Goal: Communication & Community: Answer question/provide support

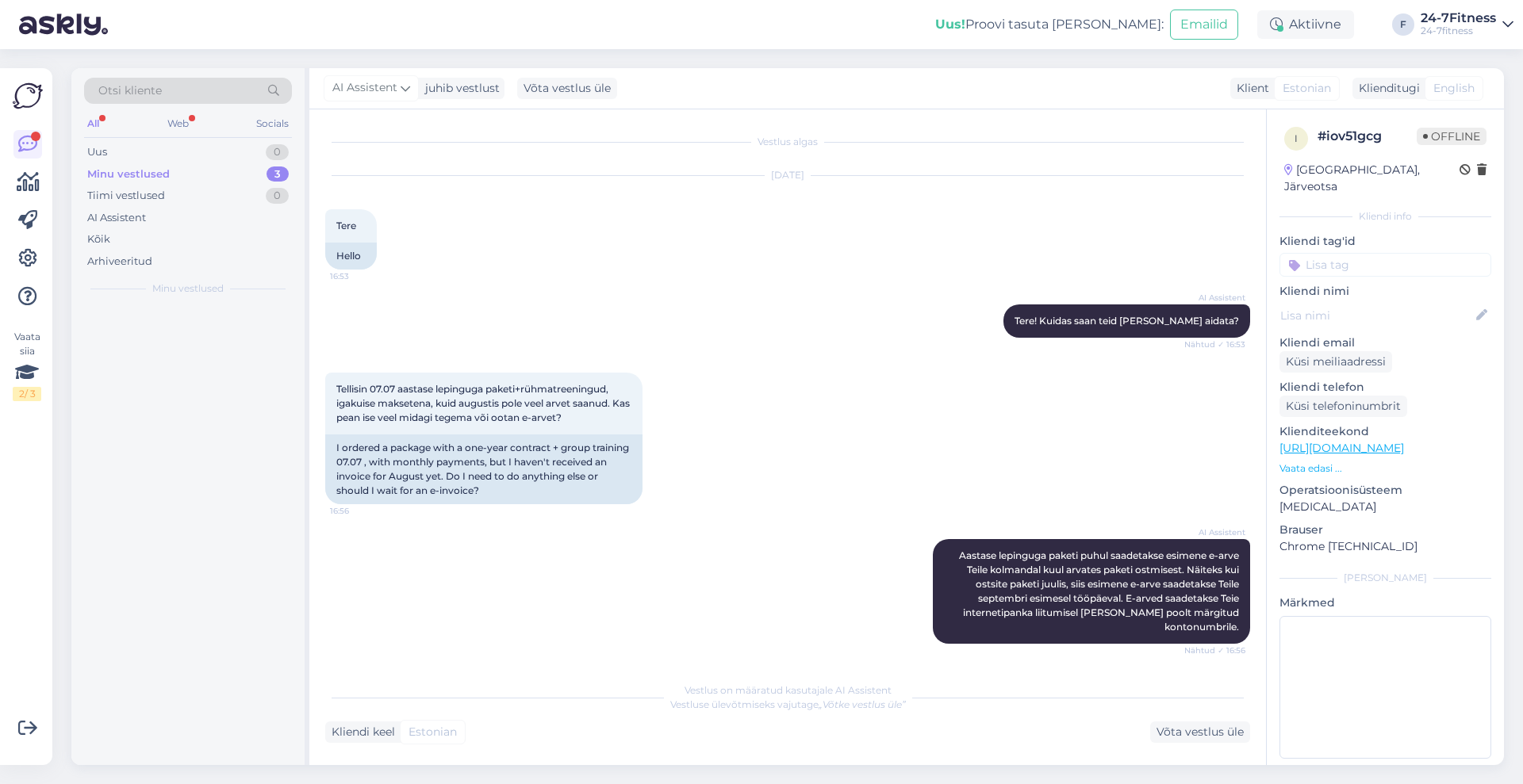
scroll to position [151, 0]
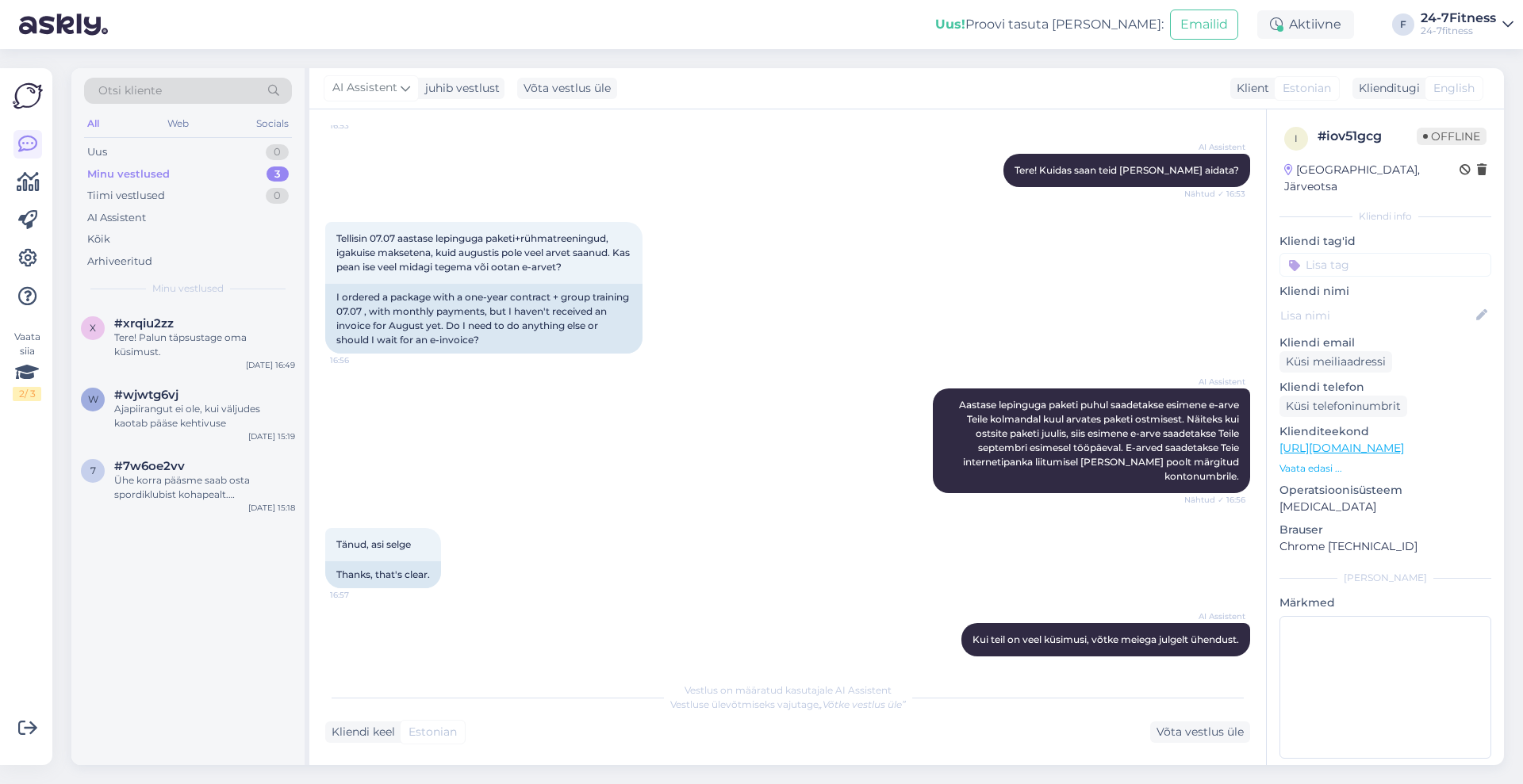
click at [165, 166] on div "Minu vestlused" at bounding box center [128, 174] width 82 height 16
click at [153, 176] on div "Minu vestlused" at bounding box center [128, 174] width 82 height 16
click at [102, 152] on div "Uus" at bounding box center [97, 152] width 20 height 16
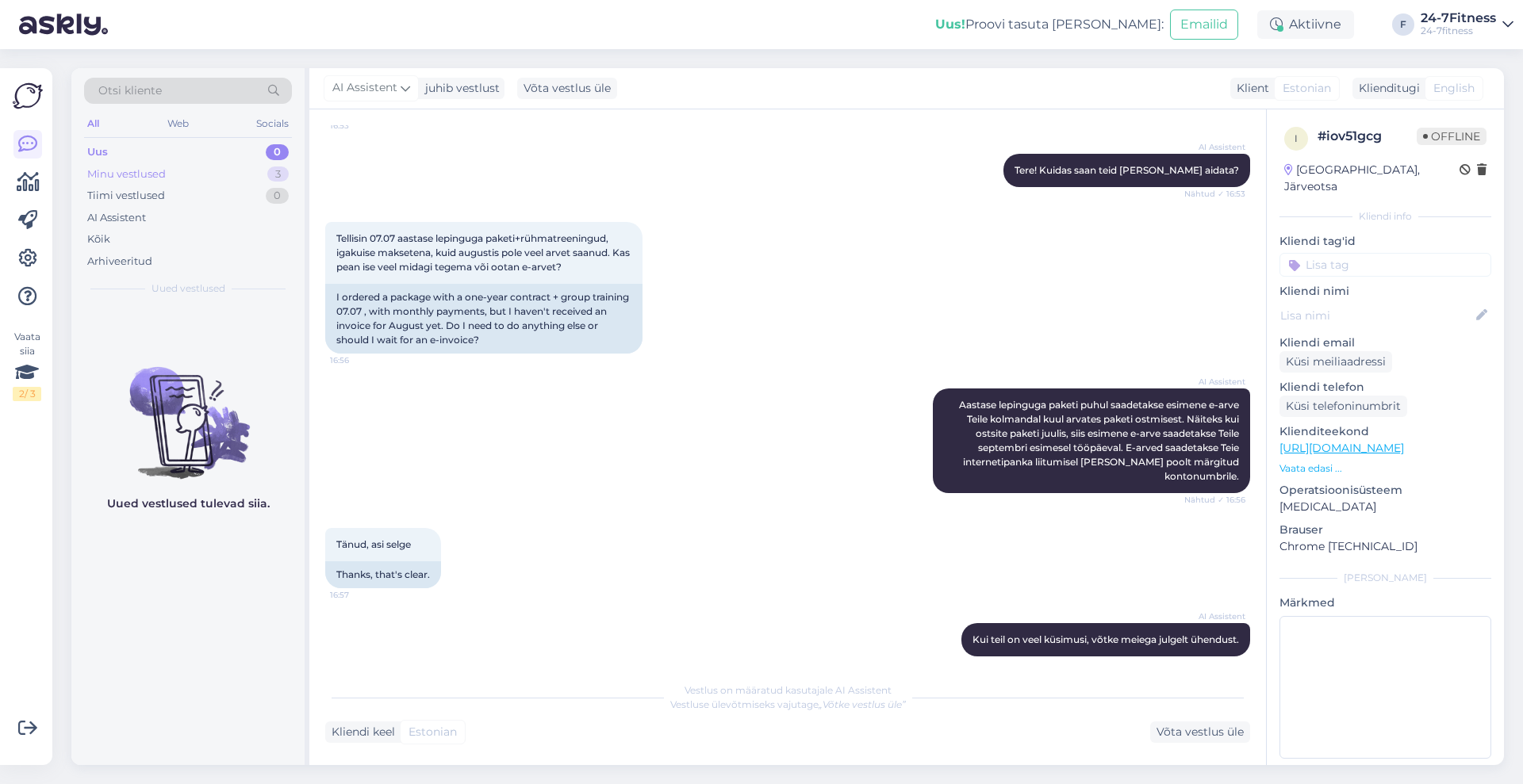
click at [122, 166] on div "Minu vestlused" at bounding box center [126, 174] width 79 height 16
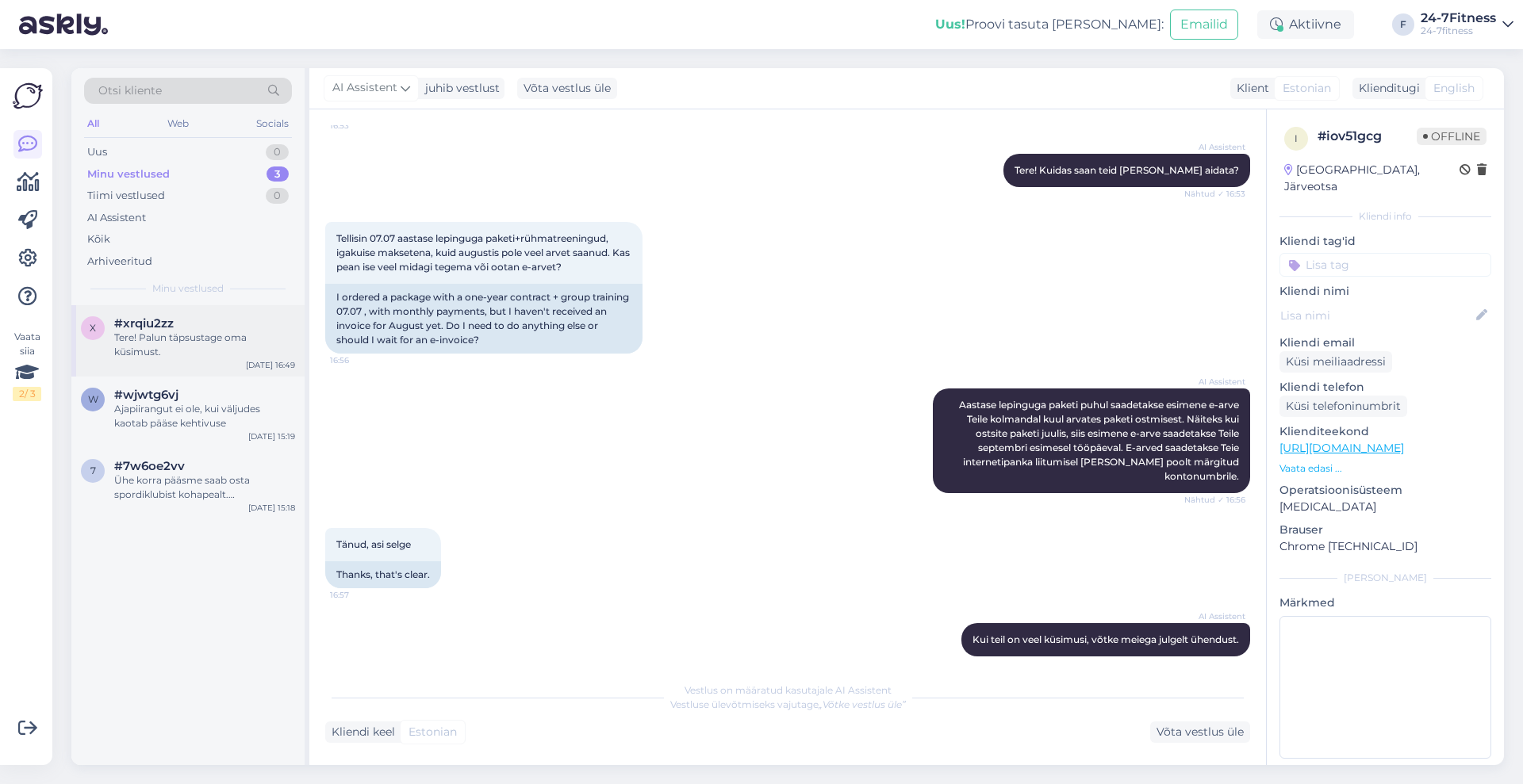
click at [146, 348] on div "Tere! Palun täpsustage oma küsimust." at bounding box center [205, 344] width 181 height 28
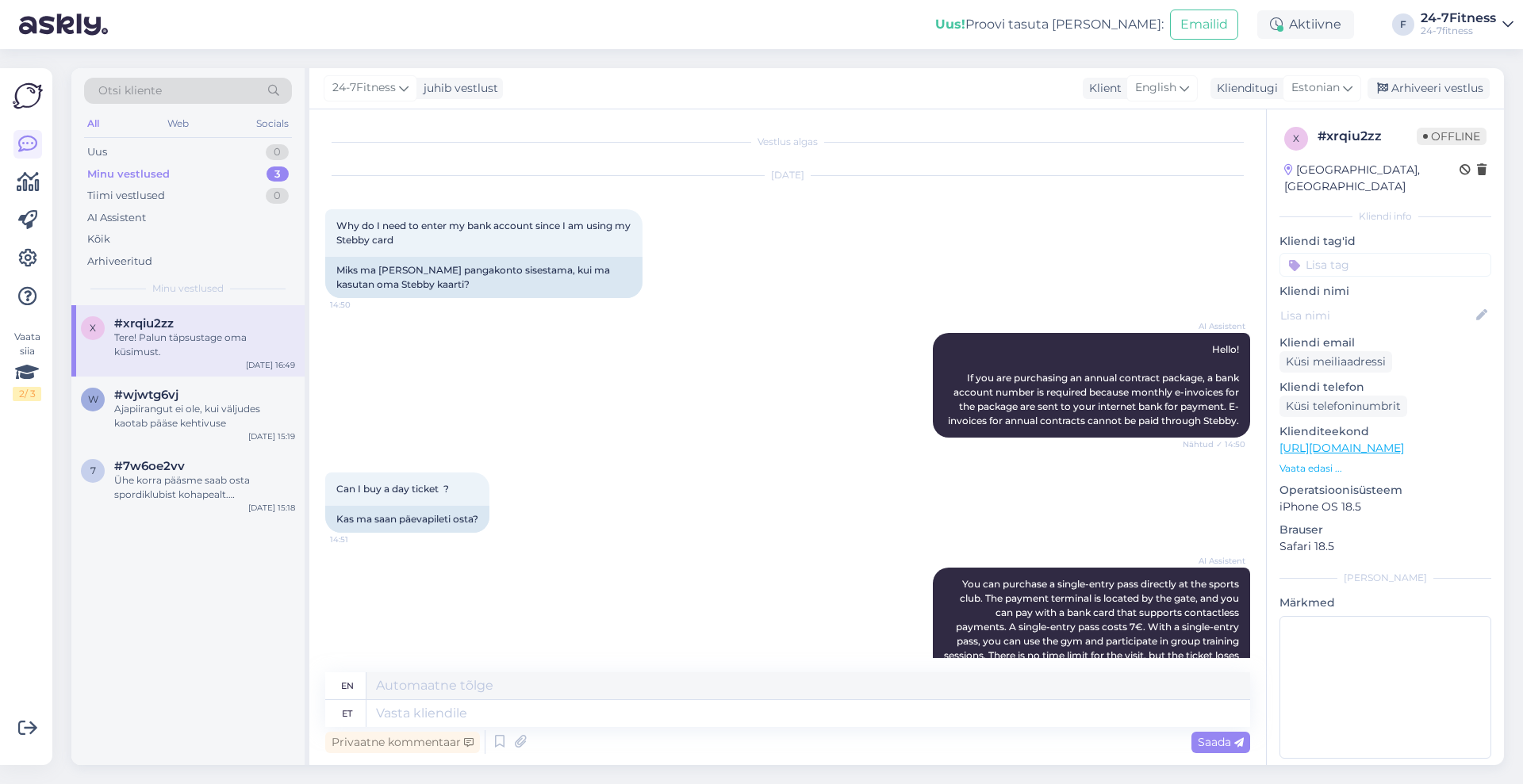
scroll to position [1033, 0]
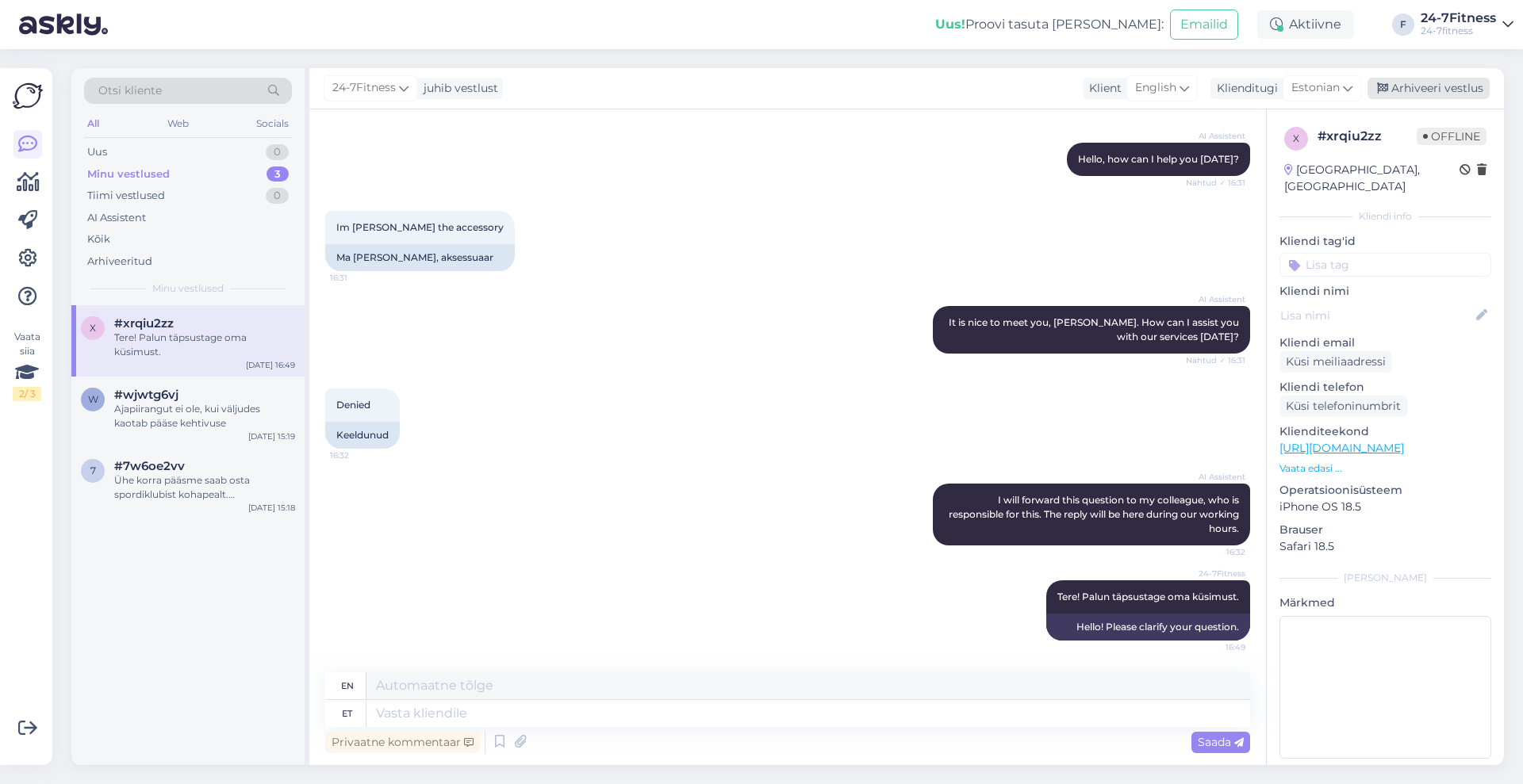
click at [1433, 85] on div "Arhiveeri vestlus" at bounding box center [1429, 88] width 122 height 21
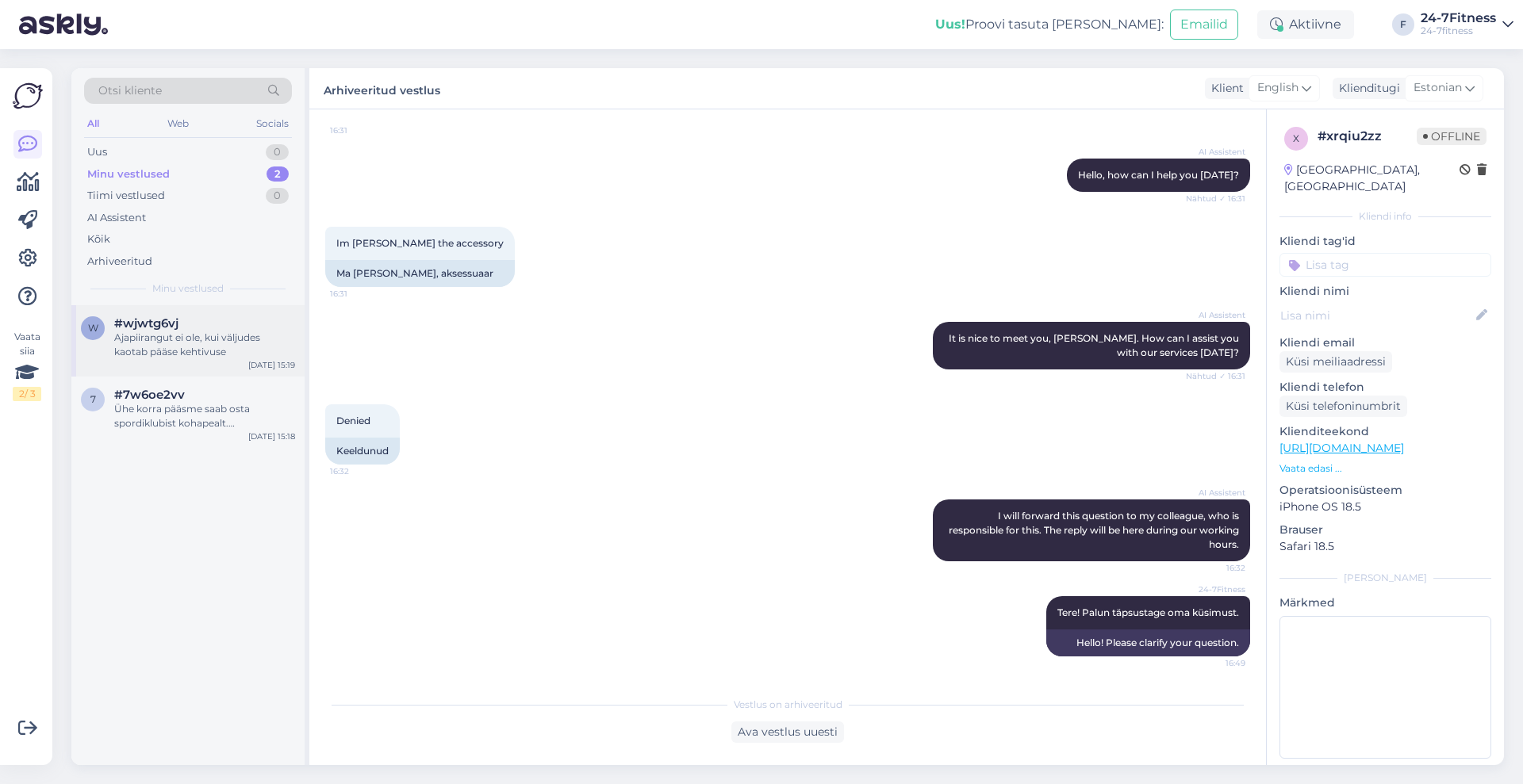
click at [225, 334] on div "Ajapiirangut ei ole, kui väljudes kaotab pääse kehtivuse" at bounding box center [205, 344] width 181 height 28
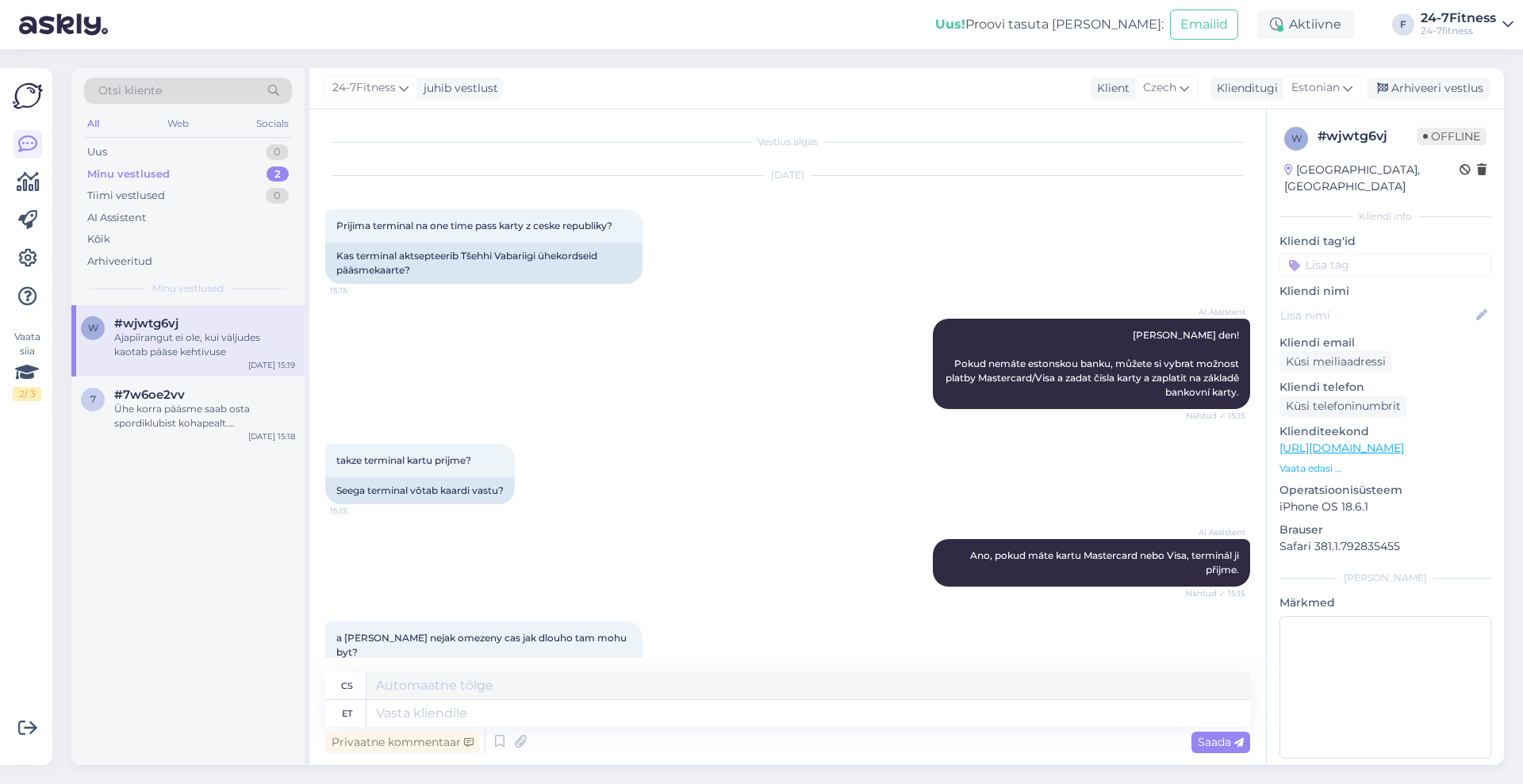
scroll to position [136, 0]
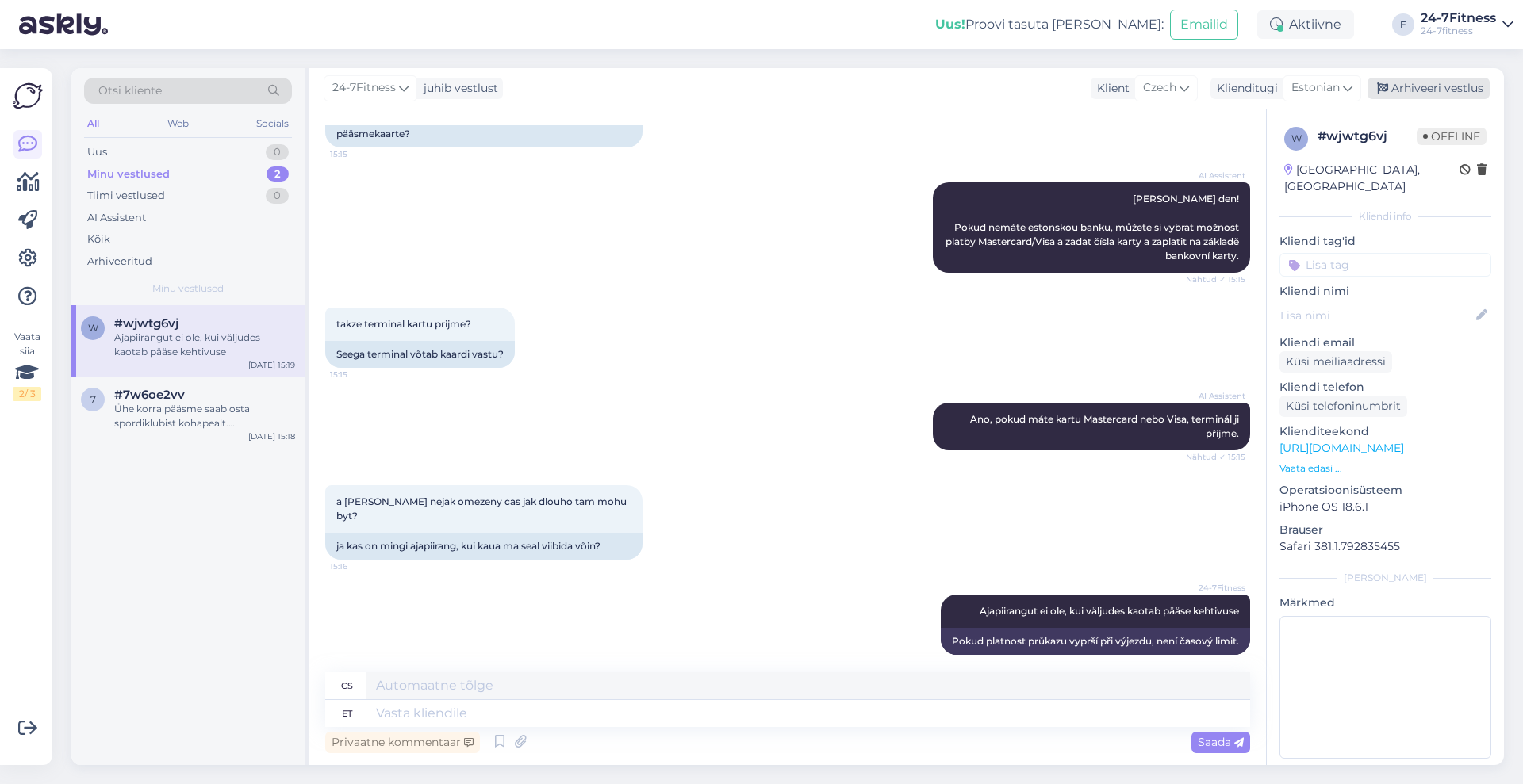
click at [1416, 90] on div "Arhiveeri vestlus" at bounding box center [1429, 88] width 122 height 21
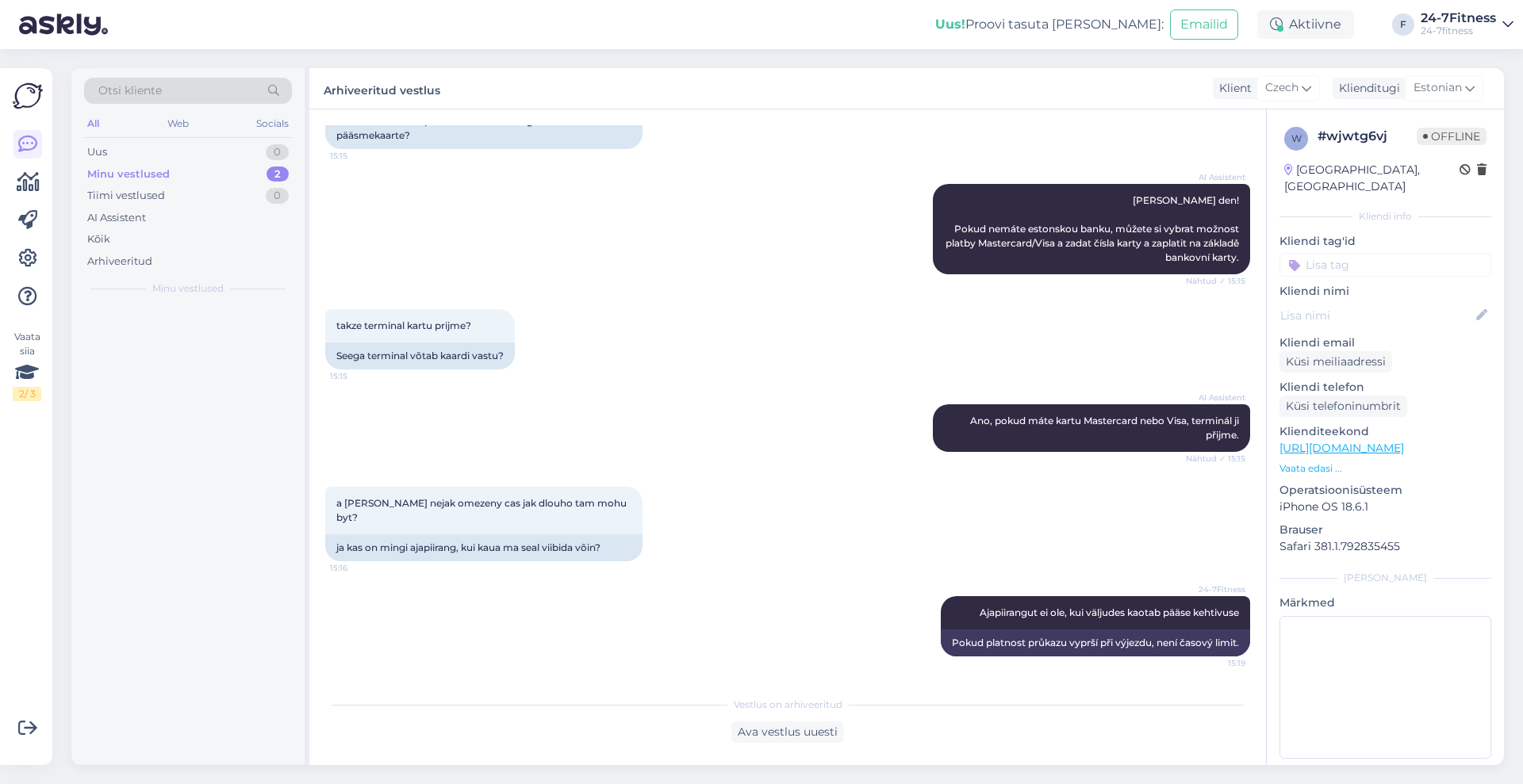
scroll to position [121, 0]
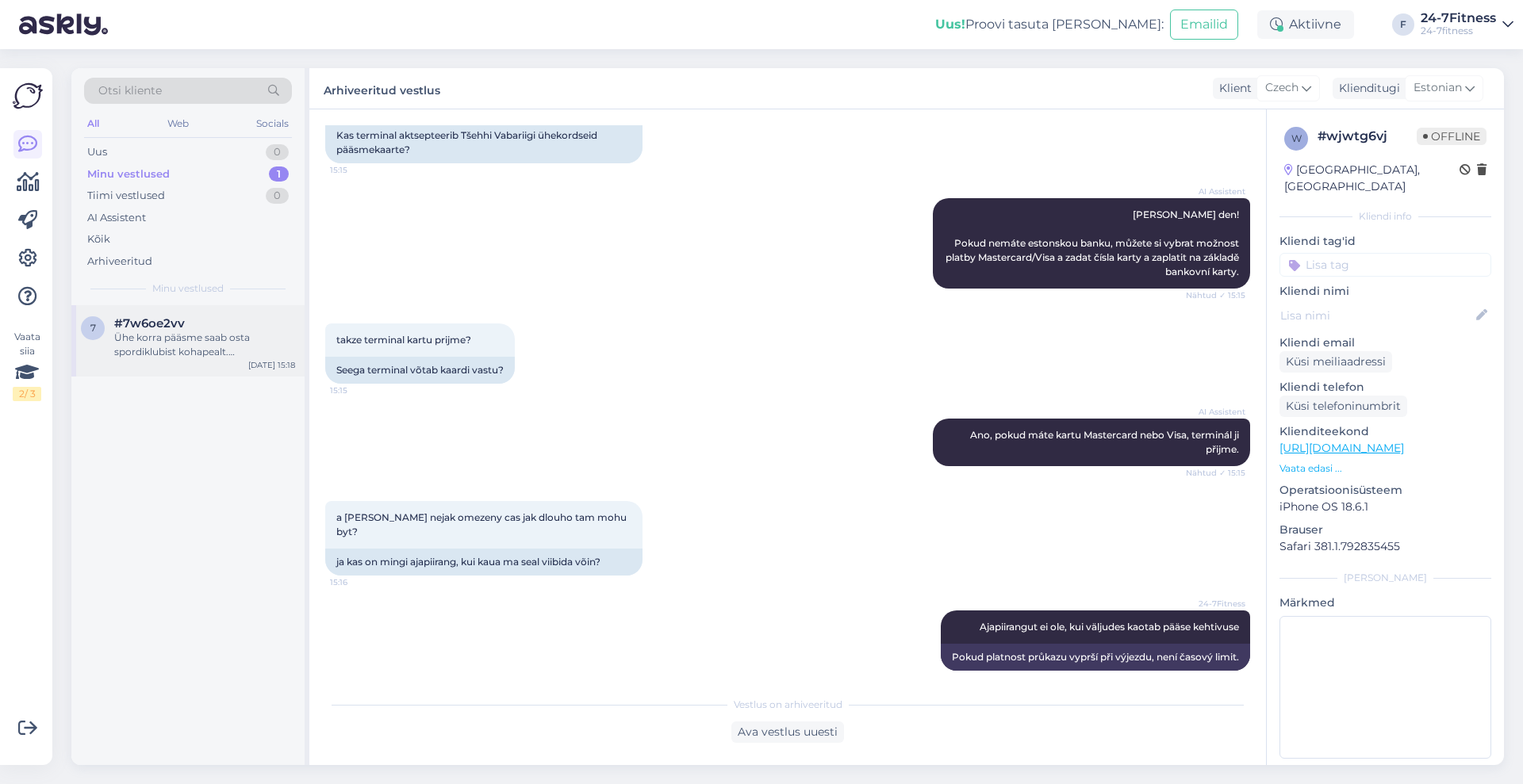
click at [192, 344] on div "Ühe korra pääsme saab osta spordiklubist kohapealt. Makseterminal on värava kül…" at bounding box center [205, 344] width 181 height 28
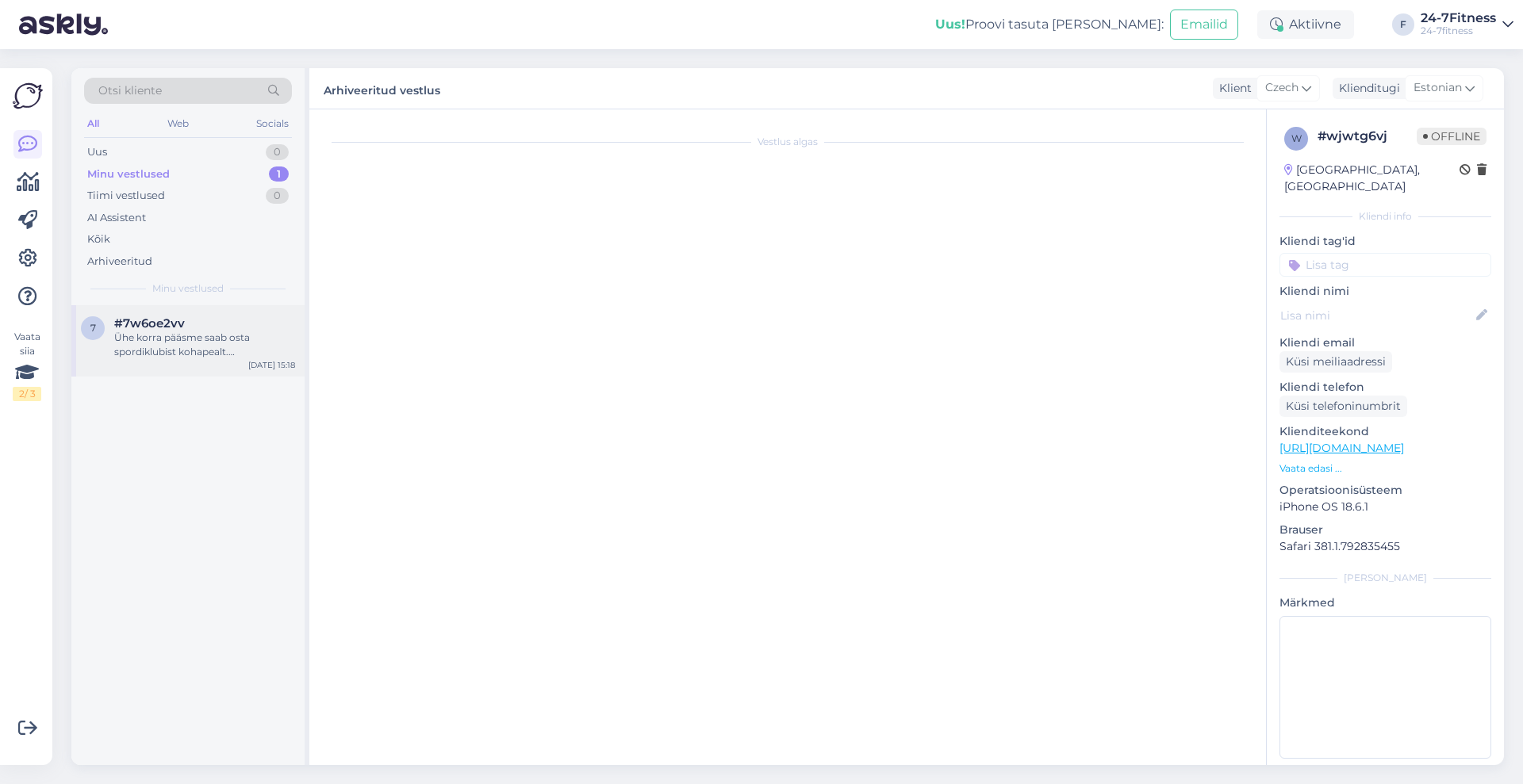
scroll to position [2548, 0]
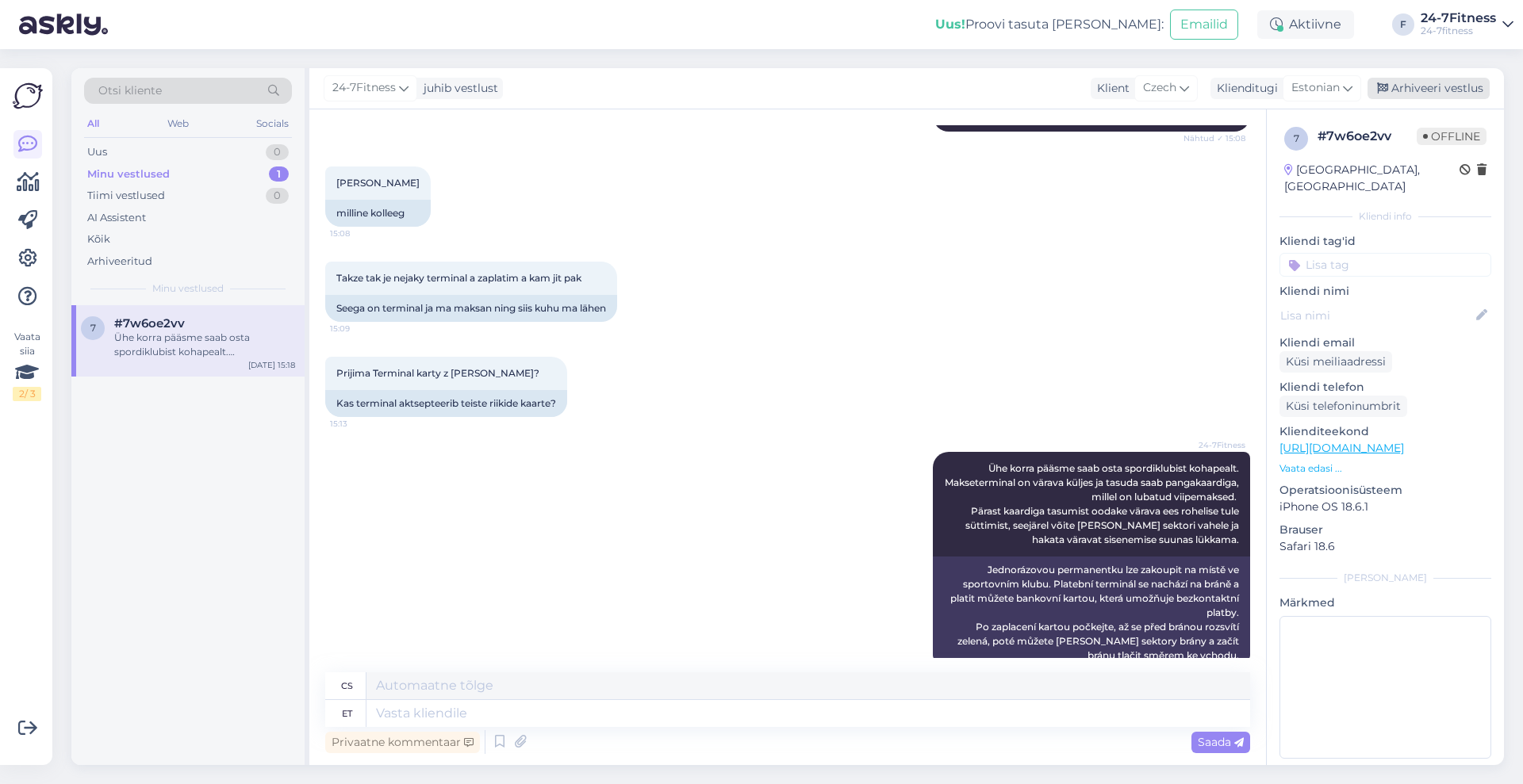
click at [1417, 84] on div "Arhiveeri vestlus" at bounding box center [1429, 88] width 122 height 21
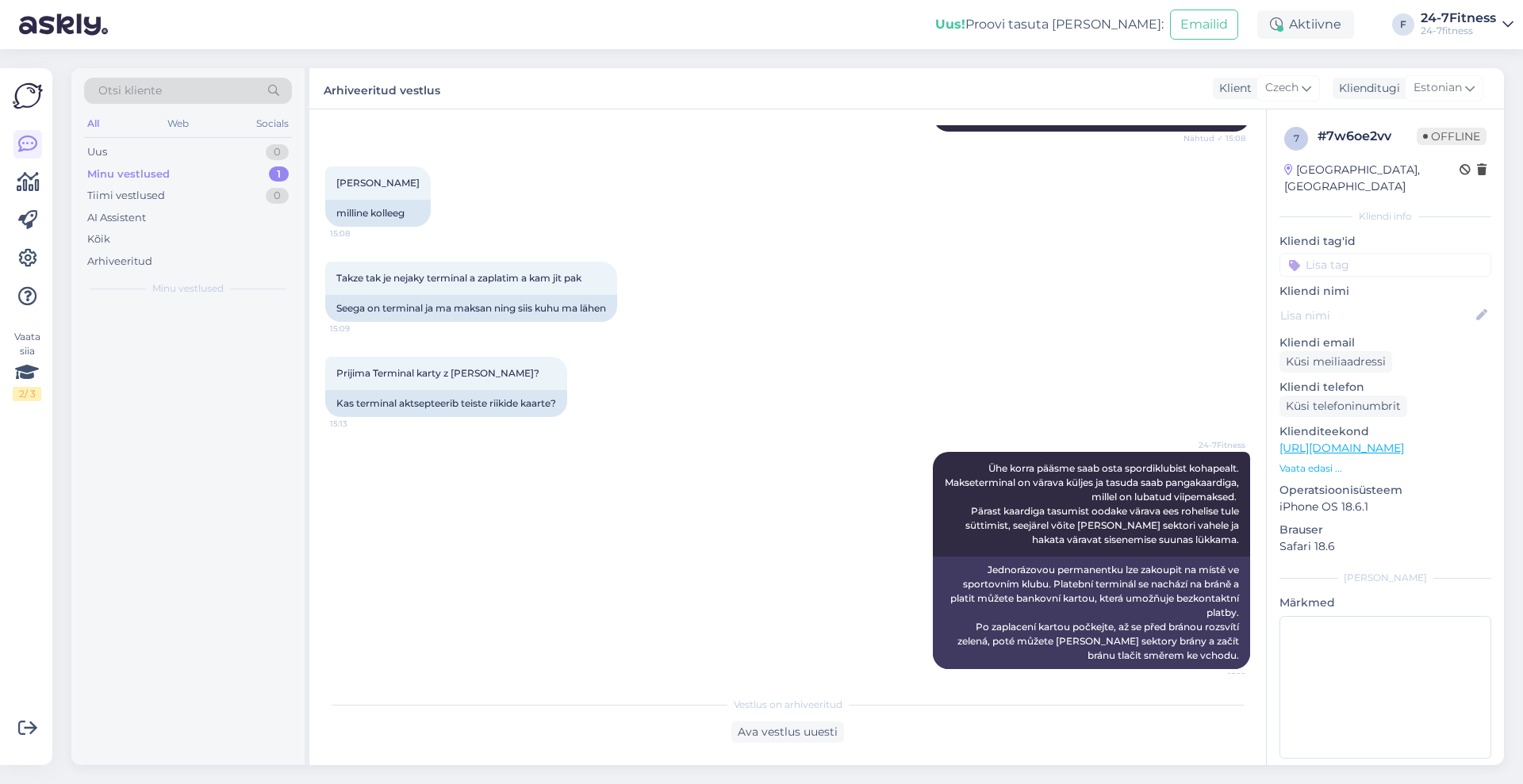
scroll to position [2532, 0]
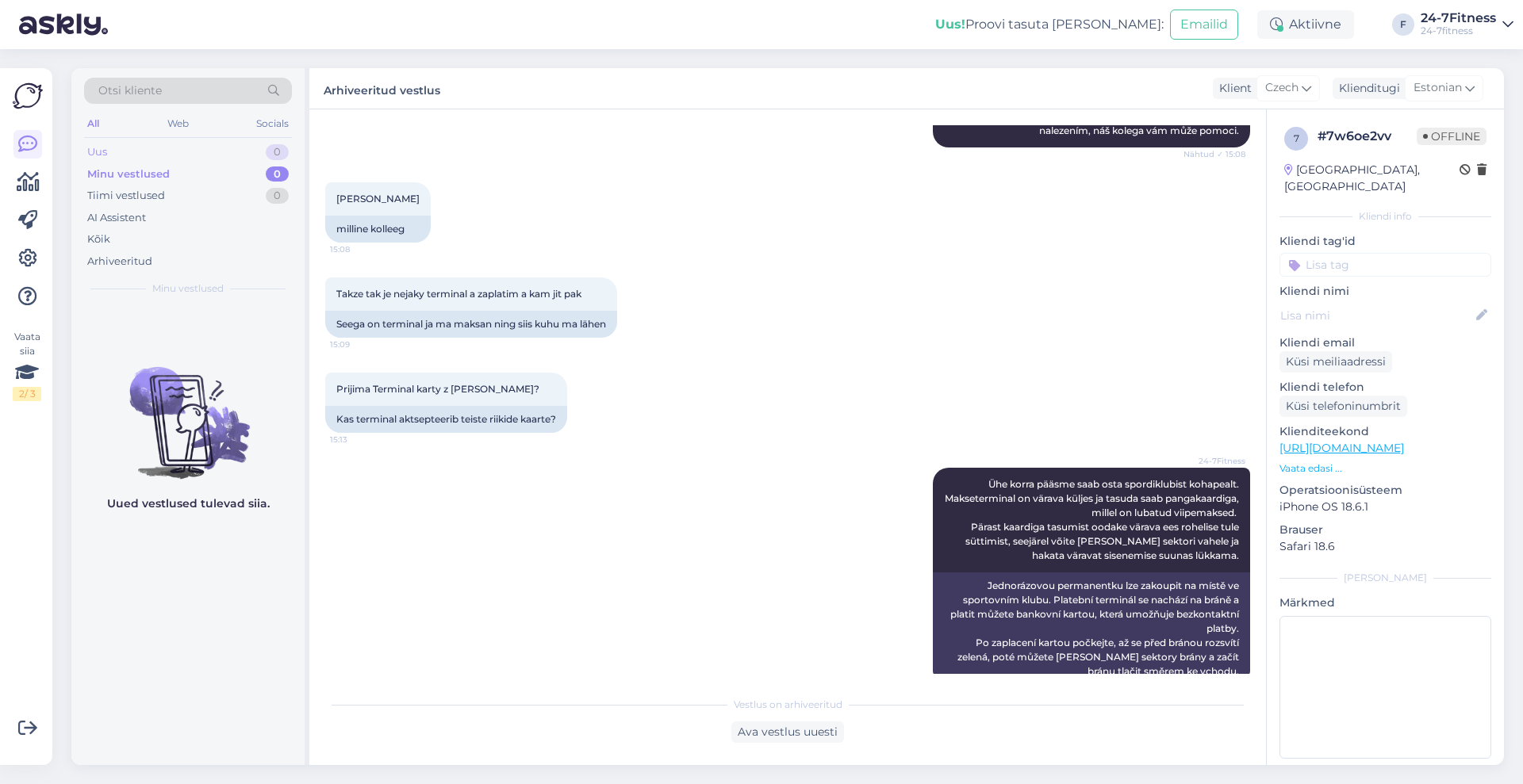
click at [115, 145] on div "Uus 0" at bounding box center [187, 152] width 208 height 22
